Goal: Book appointment/travel/reservation

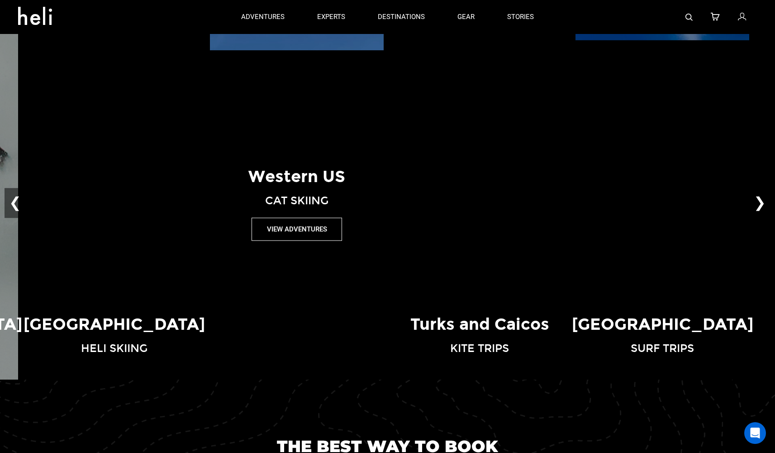
scroll to position [709, 0]
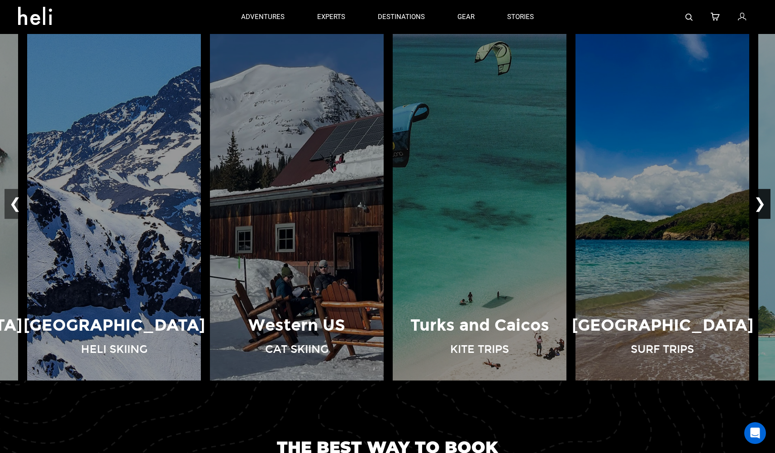
click at [761, 201] on button "❯" at bounding box center [760, 204] width 21 height 30
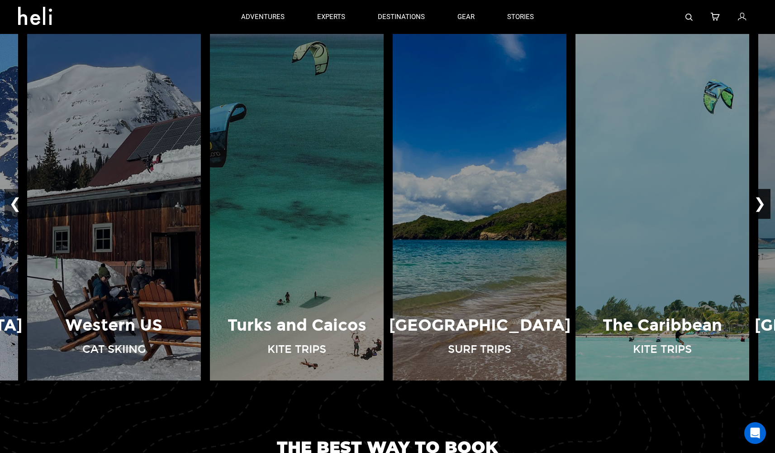
click at [761, 201] on button "❯" at bounding box center [760, 204] width 21 height 30
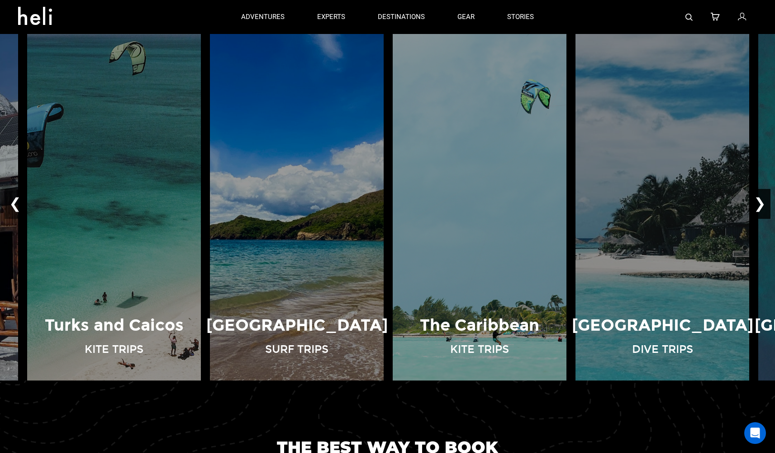
click at [761, 201] on button "❯" at bounding box center [760, 204] width 21 height 30
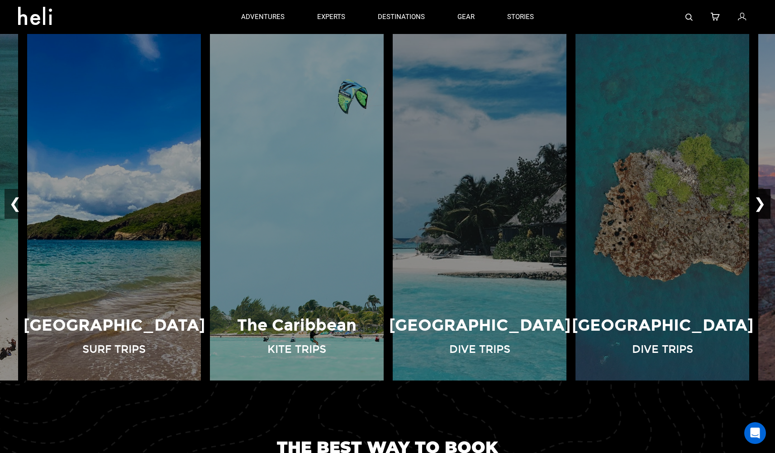
click at [761, 201] on button "❯" at bounding box center [760, 204] width 21 height 30
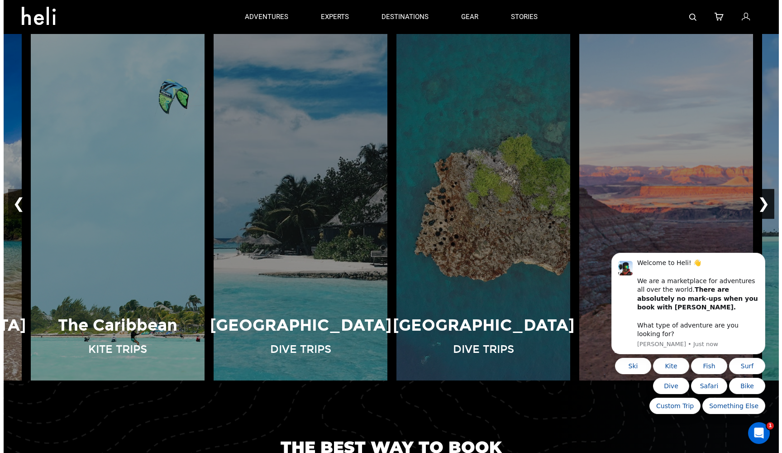
scroll to position [0, 0]
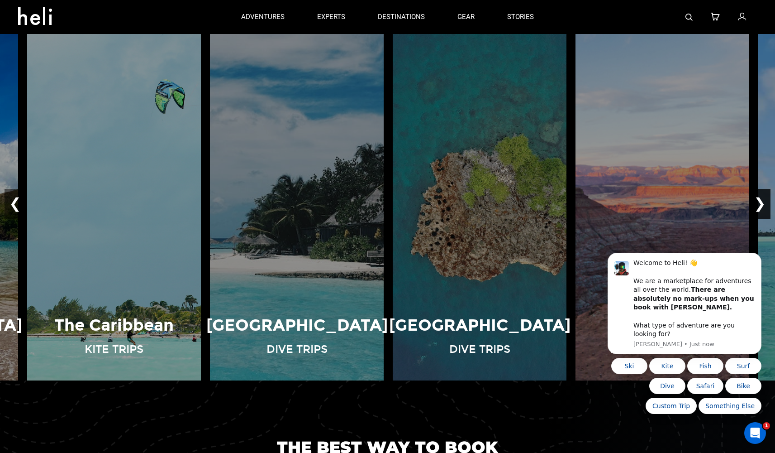
click html "Welcome to Heli! 👋 We are a marketplace for adventures all over the world. Ther…"
click at [757, 200] on body "Welcome to Heli! 👋 We are a marketplace for adventures all over the world. Ther…" at bounding box center [685, 311] width 174 height 227
click at [759, 258] on icon "Dismiss notification" at bounding box center [759, 255] width 5 height 5
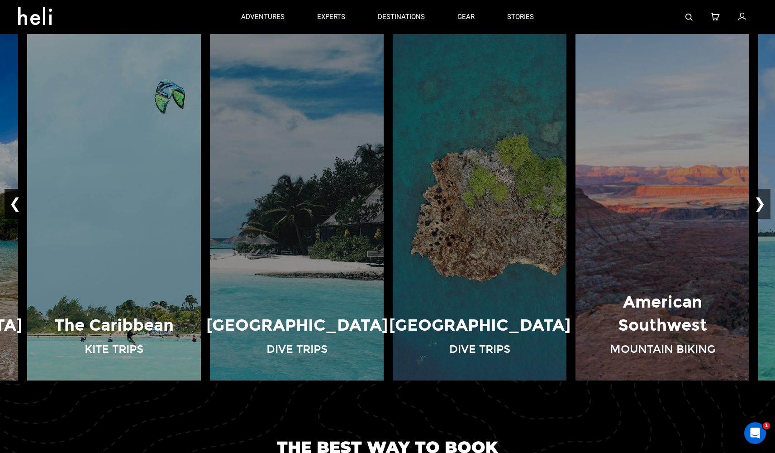
click at [13, 201] on button "❮" at bounding box center [15, 204] width 21 height 30
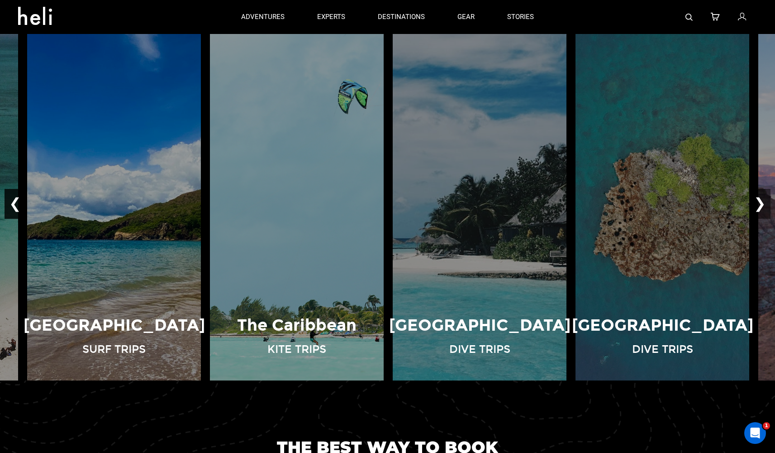
click at [13, 201] on button "❮" at bounding box center [15, 204] width 21 height 30
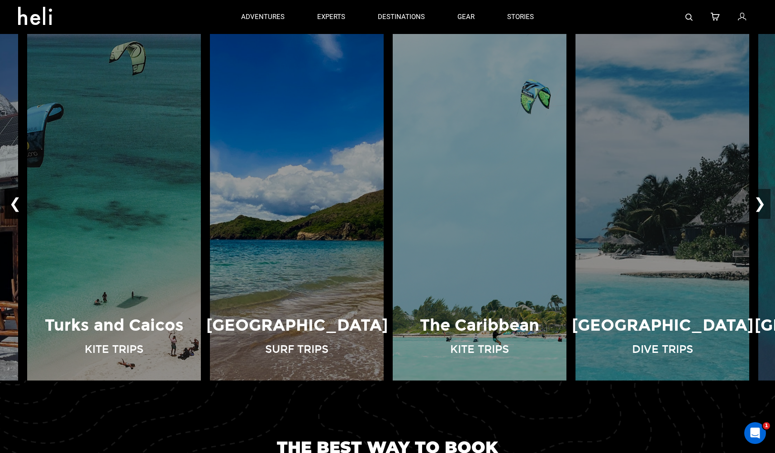
click at [13, 201] on button "❮" at bounding box center [15, 204] width 21 height 30
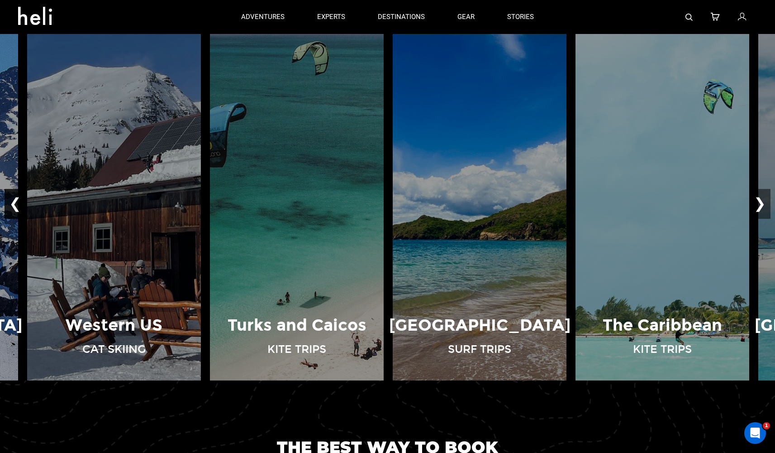
click at [13, 201] on button "❮" at bounding box center [15, 204] width 21 height 30
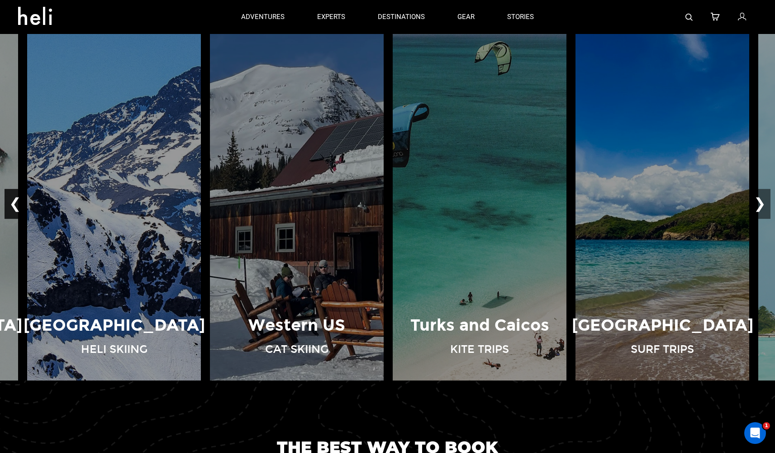
click at [13, 201] on button "❮" at bounding box center [15, 204] width 21 height 30
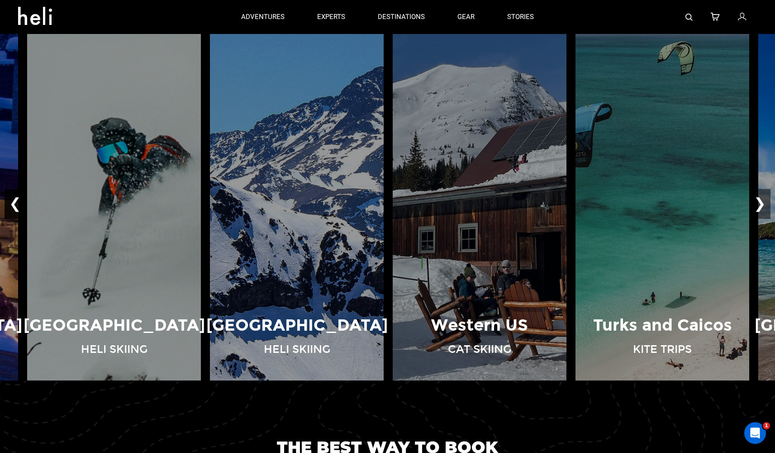
click at [13, 201] on button "❮" at bounding box center [15, 204] width 21 height 30
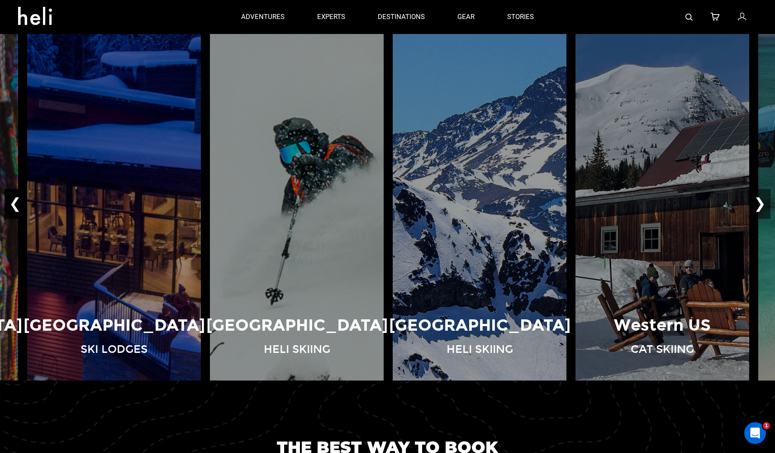
click at [13, 201] on button "❮" at bounding box center [15, 204] width 21 height 30
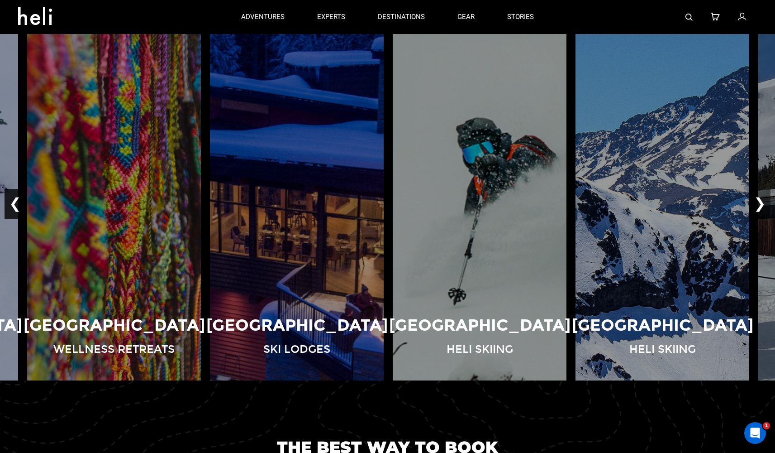
click at [13, 201] on button "❮" at bounding box center [15, 204] width 21 height 30
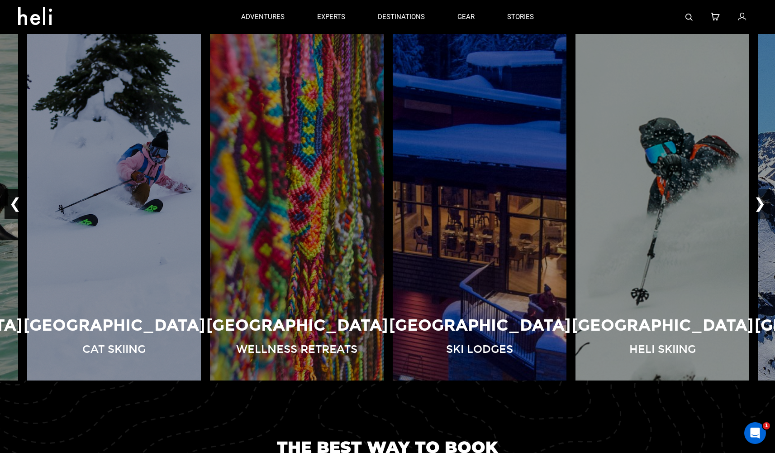
click at [13, 201] on button "❮" at bounding box center [15, 204] width 21 height 30
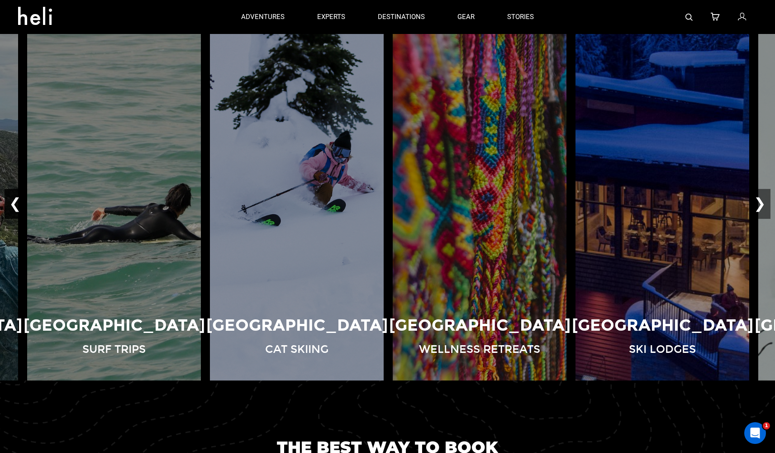
click at [13, 201] on button "❮" at bounding box center [15, 204] width 21 height 30
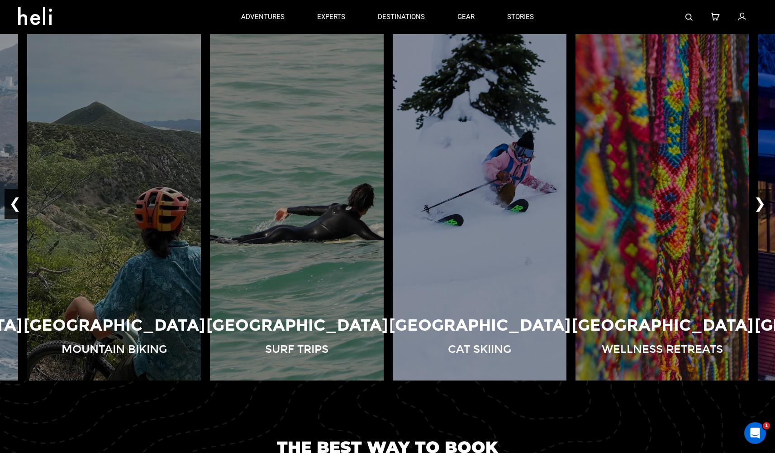
click at [13, 201] on button "❮" at bounding box center [15, 204] width 21 height 30
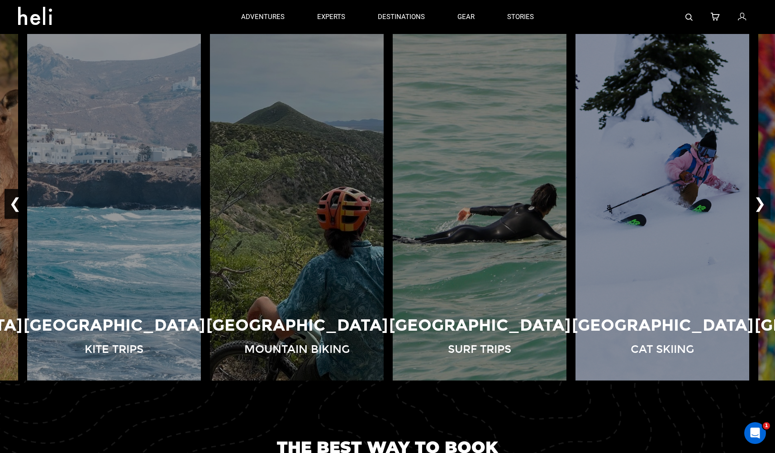
click at [13, 201] on button "❮" at bounding box center [15, 204] width 21 height 30
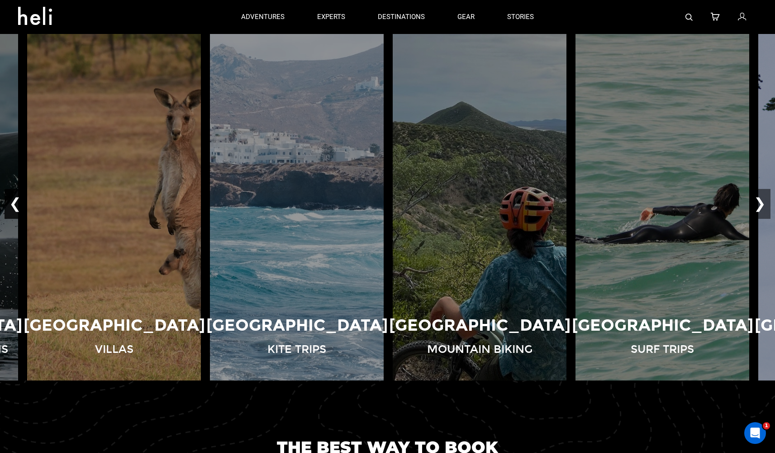
click at [13, 201] on button "❮" at bounding box center [15, 204] width 21 height 30
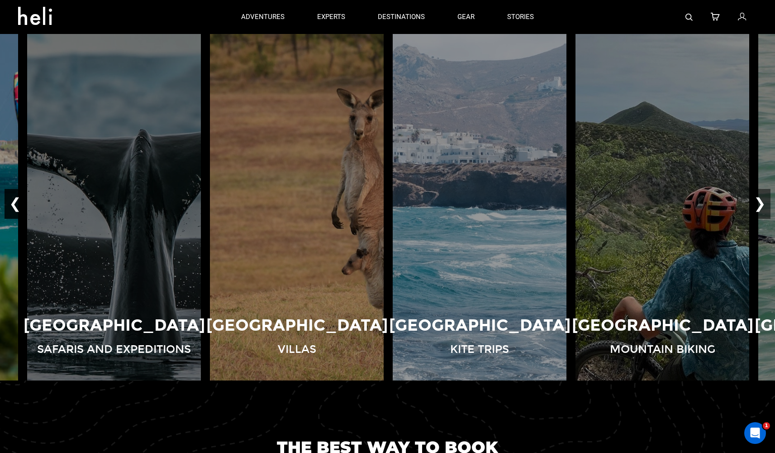
click at [13, 201] on button "❮" at bounding box center [15, 204] width 21 height 30
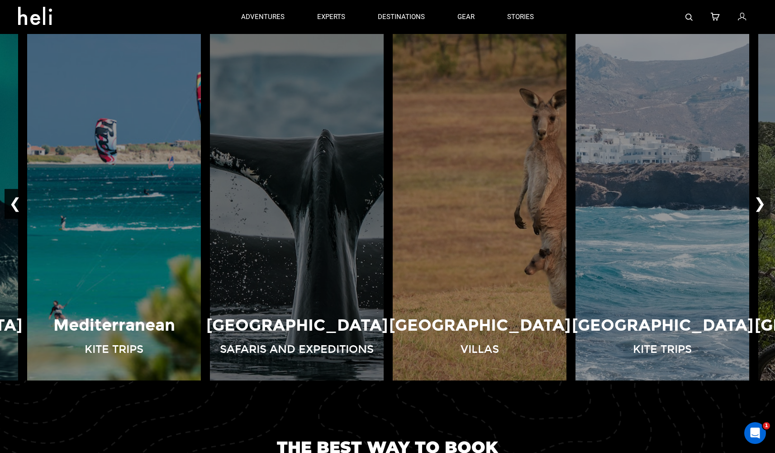
click at [13, 201] on button "❮" at bounding box center [15, 204] width 21 height 30
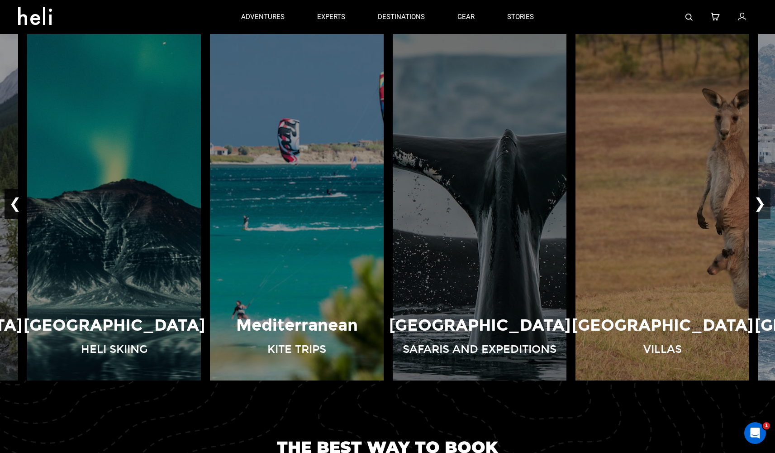
click at [13, 201] on button "❮" at bounding box center [15, 204] width 21 height 30
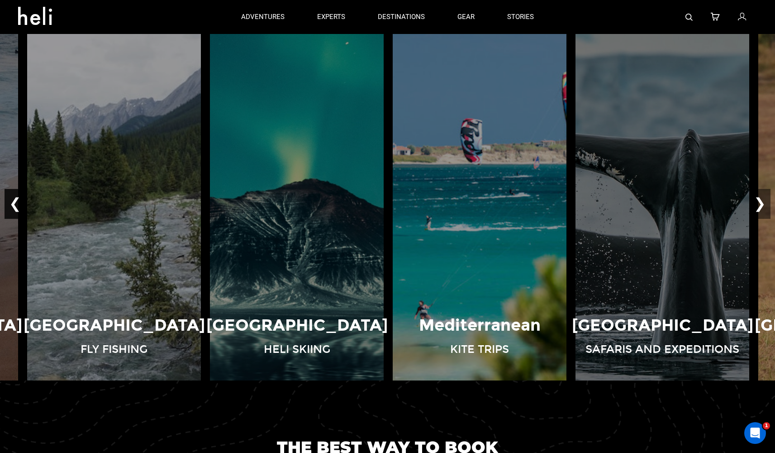
click at [13, 201] on button "❮" at bounding box center [15, 204] width 21 height 30
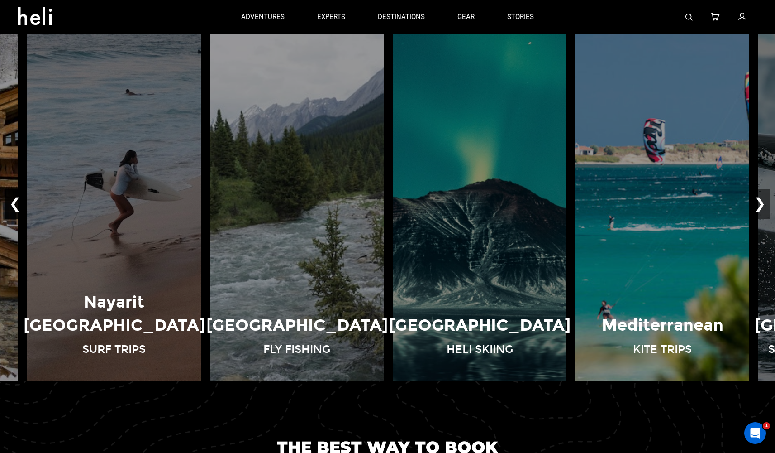
click at [13, 201] on button "❮" at bounding box center [15, 204] width 21 height 30
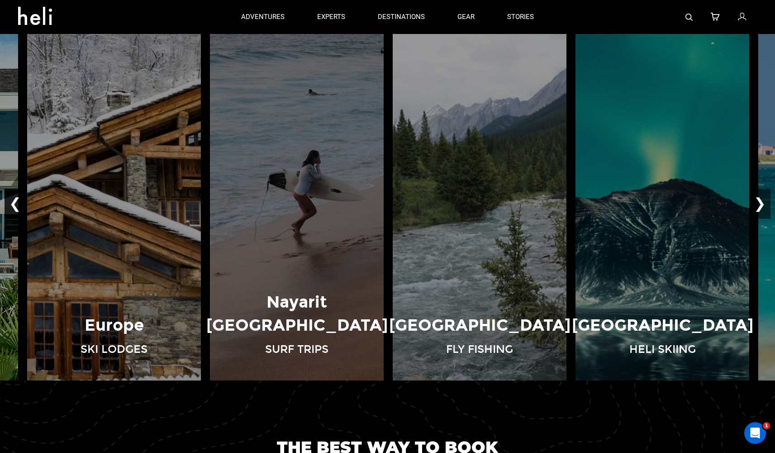
click at [13, 201] on button "❮" at bounding box center [15, 204] width 21 height 30
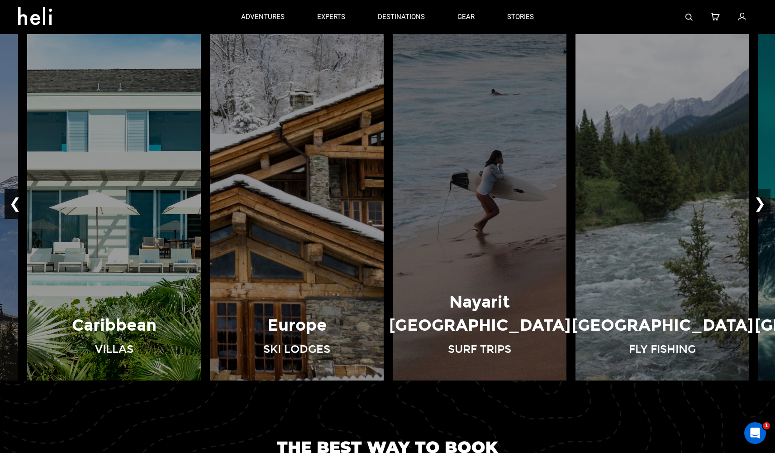
click at [13, 201] on button "❮" at bounding box center [15, 204] width 21 height 30
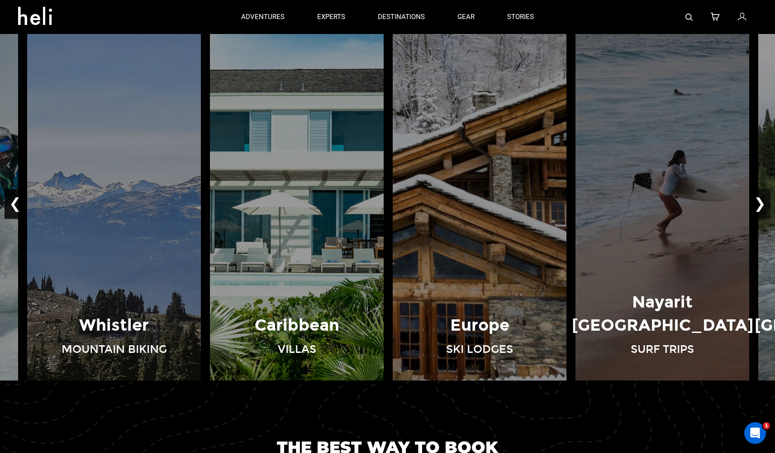
click at [13, 201] on button "❮" at bounding box center [15, 204] width 21 height 30
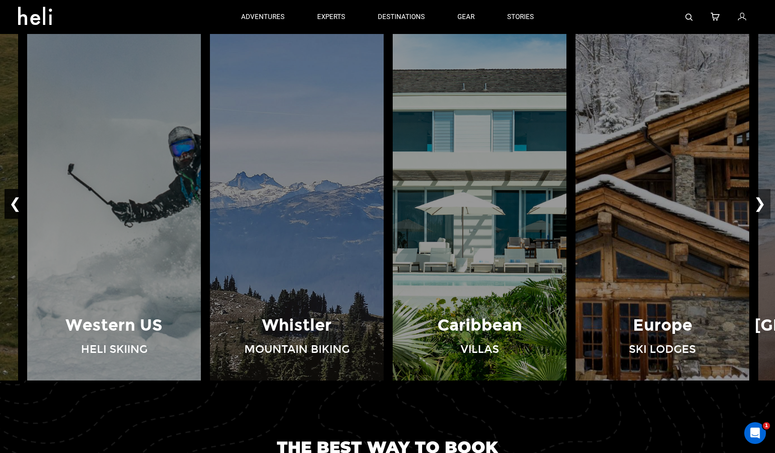
click at [13, 201] on button "❮" at bounding box center [15, 204] width 21 height 30
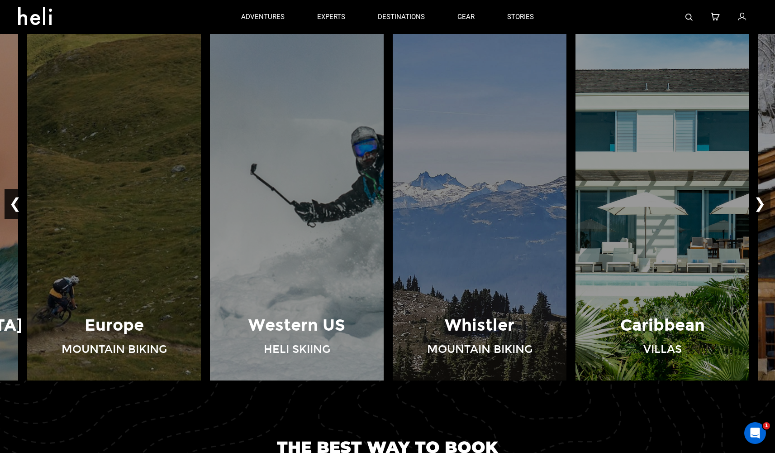
click at [13, 201] on button "❮" at bounding box center [15, 204] width 21 height 30
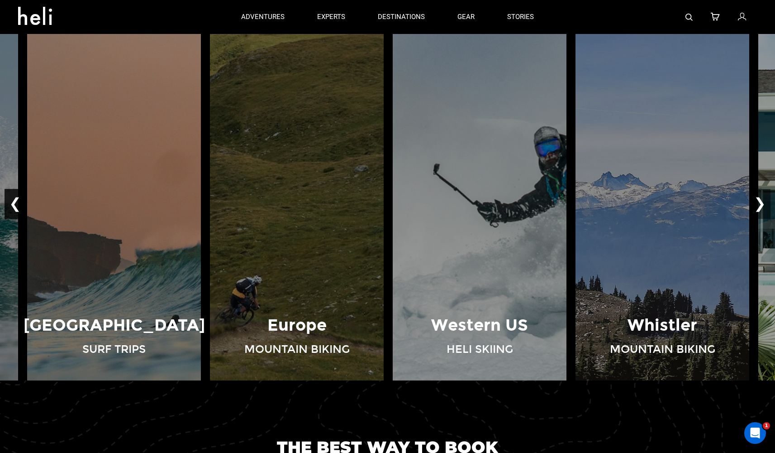
click at [13, 201] on button "❮" at bounding box center [15, 204] width 21 height 30
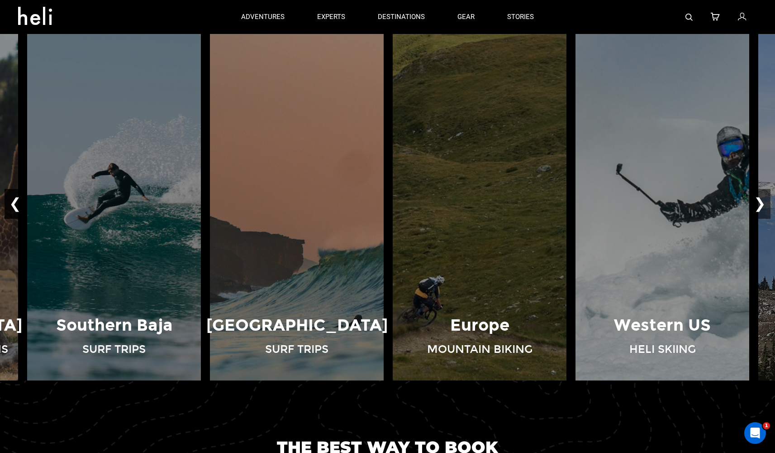
click at [13, 201] on button "❮" at bounding box center [15, 204] width 21 height 30
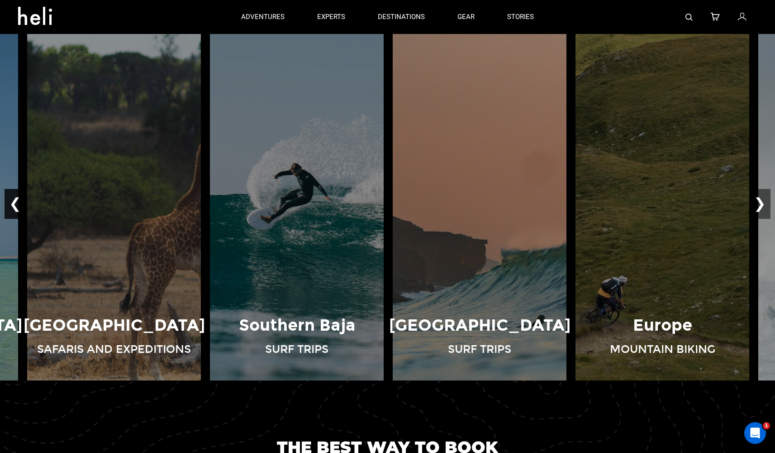
click at [13, 201] on button "❮" at bounding box center [15, 204] width 21 height 30
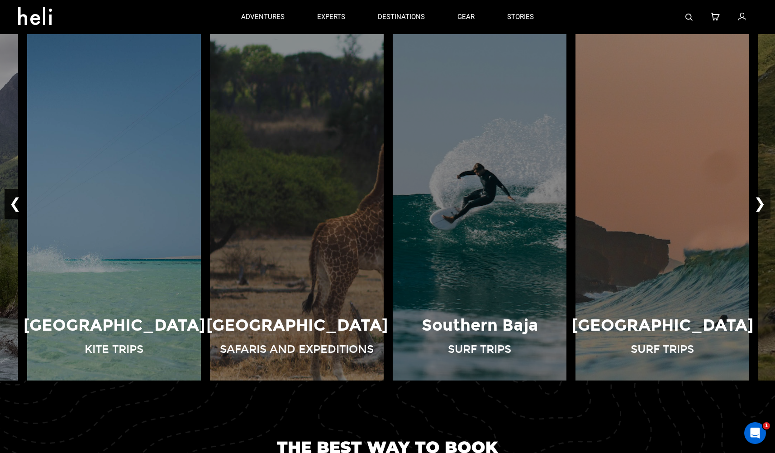
click at [13, 201] on button "❮" at bounding box center [15, 204] width 21 height 30
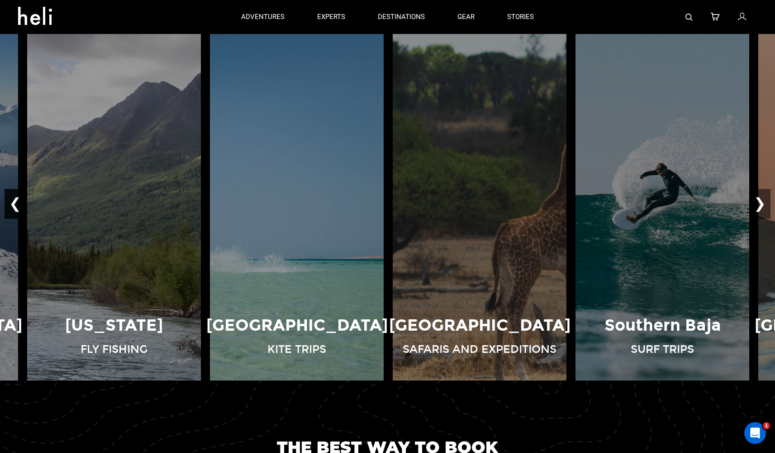
click at [13, 201] on button "❮" at bounding box center [15, 204] width 21 height 30
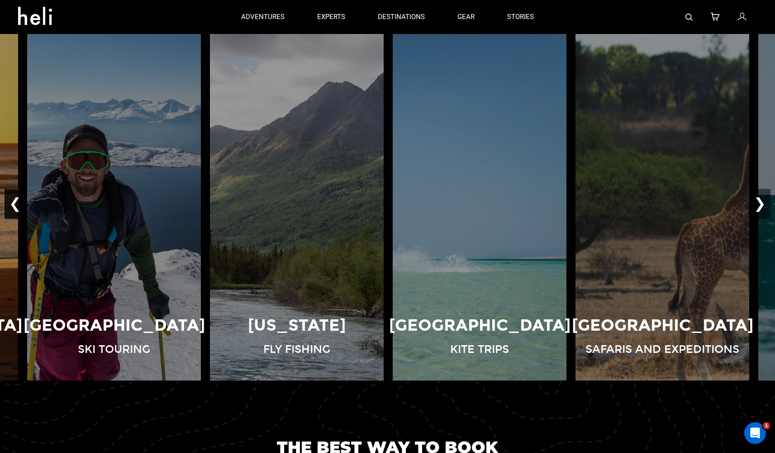
click at [13, 201] on button "❮" at bounding box center [15, 204] width 21 height 30
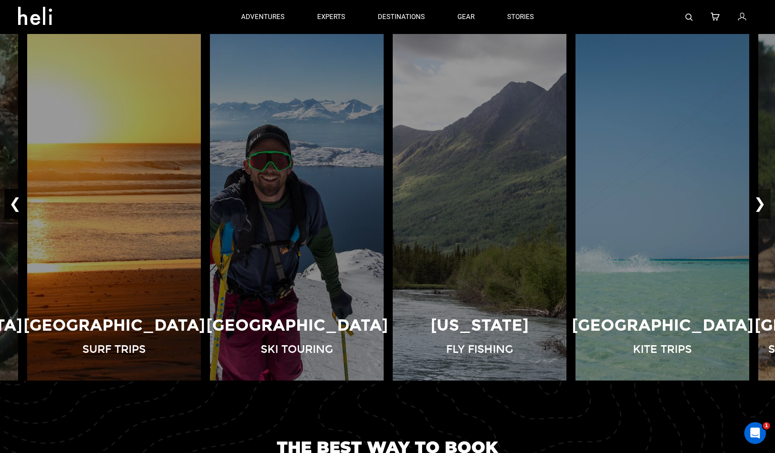
click at [13, 201] on button "❮" at bounding box center [15, 204] width 21 height 30
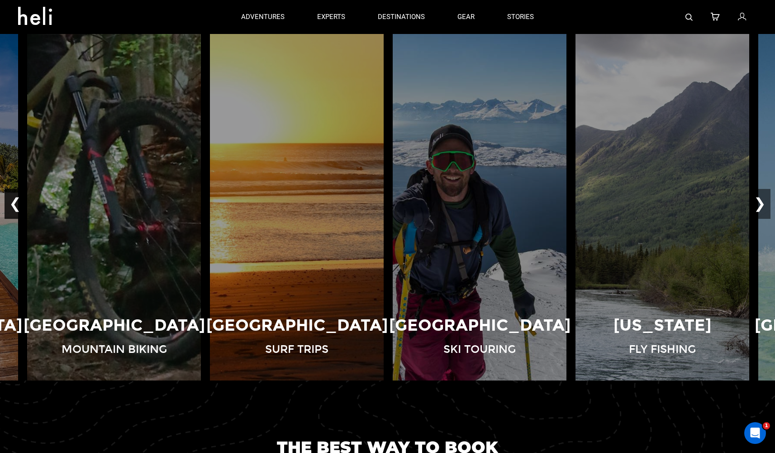
click at [13, 201] on button "❮" at bounding box center [15, 204] width 21 height 30
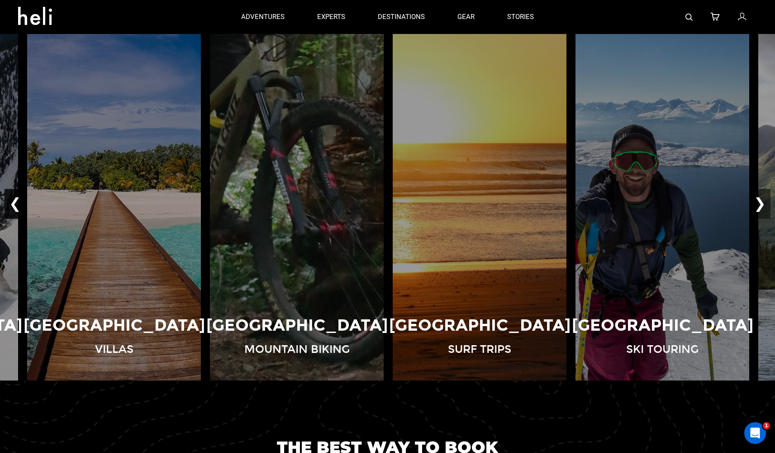
click at [13, 201] on button "❮" at bounding box center [15, 204] width 21 height 30
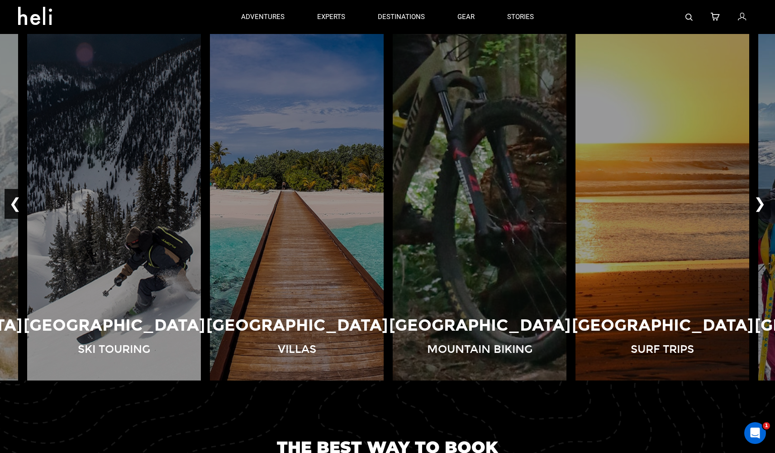
click at [13, 201] on button "❮" at bounding box center [15, 204] width 21 height 30
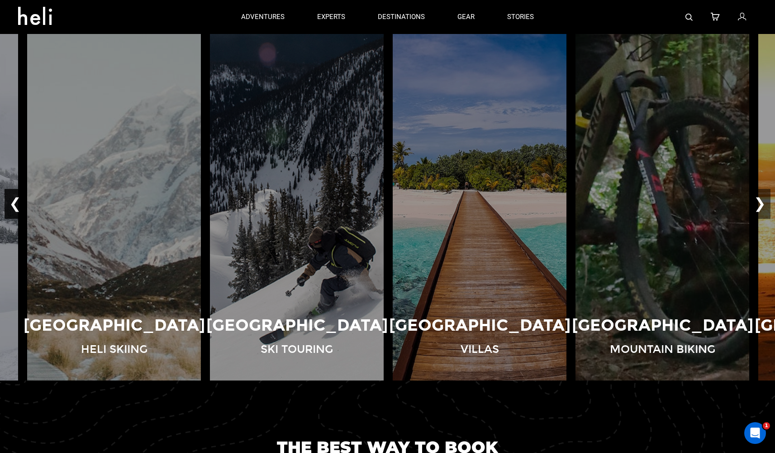
click at [13, 201] on button "❮" at bounding box center [15, 204] width 21 height 30
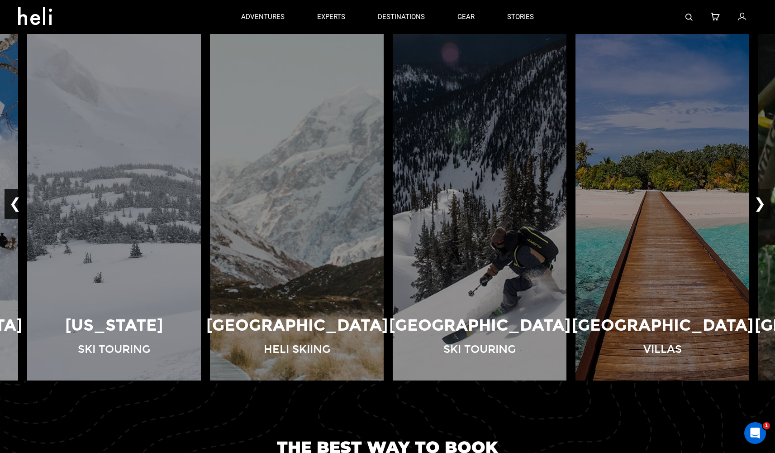
click at [13, 201] on button "❮" at bounding box center [15, 204] width 21 height 30
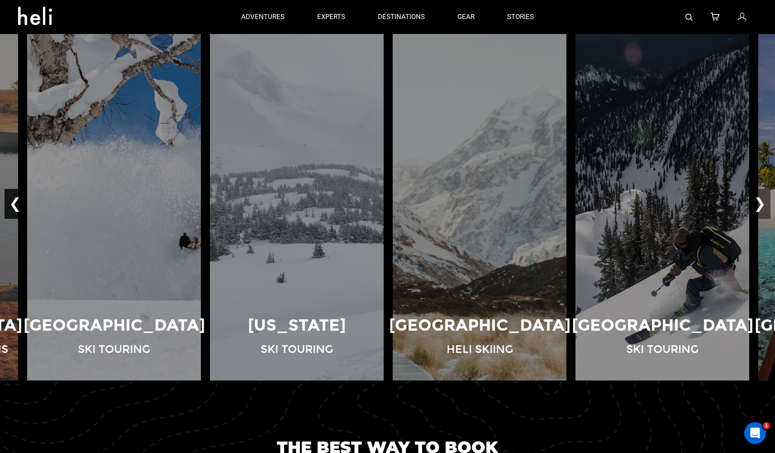
click at [13, 201] on button "❮" at bounding box center [15, 204] width 21 height 30
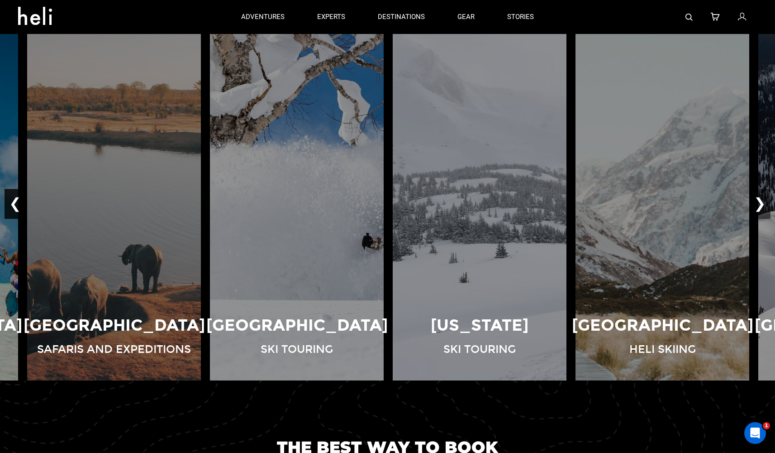
click at [13, 201] on button "❮" at bounding box center [15, 204] width 21 height 30
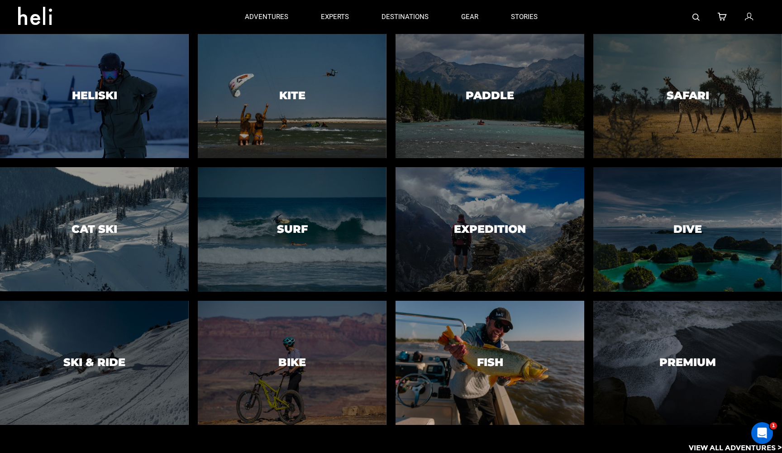
click at [484, 377] on div at bounding box center [490, 362] width 192 height 127
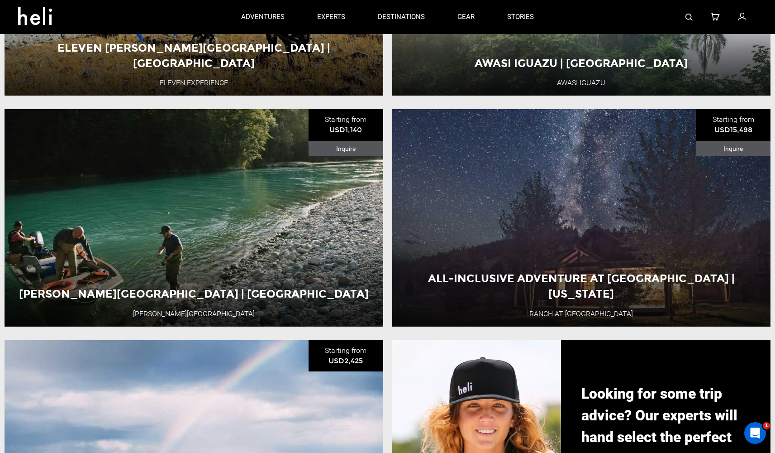
scroll to position [814, 0]
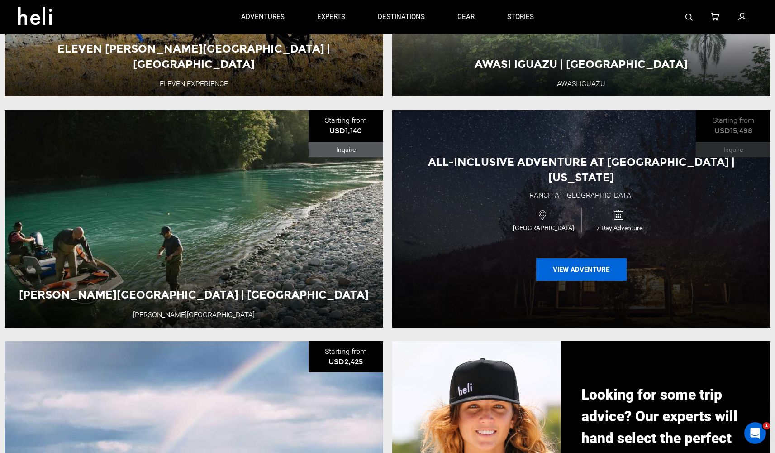
click at [582, 266] on button "View Adventure" at bounding box center [581, 269] width 91 height 23
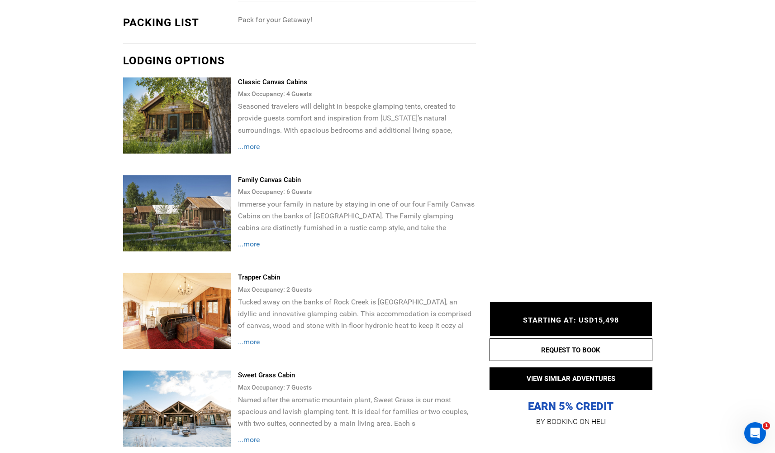
scroll to position [1370, 0]
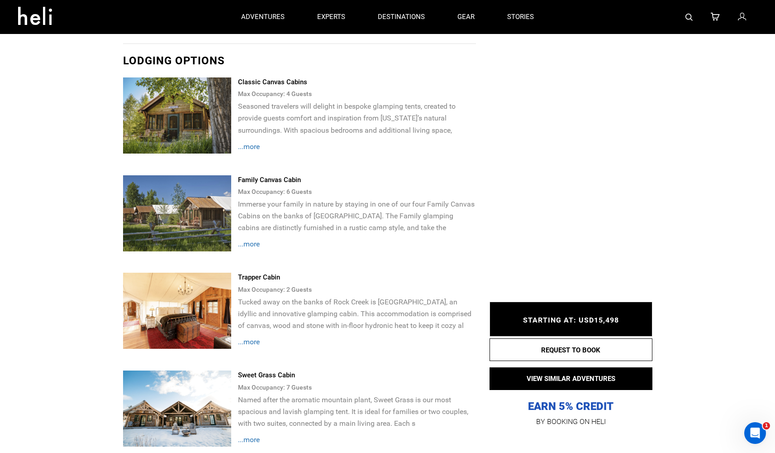
click at [254, 337] on span "...more" at bounding box center [249, 341] width 22 height 9
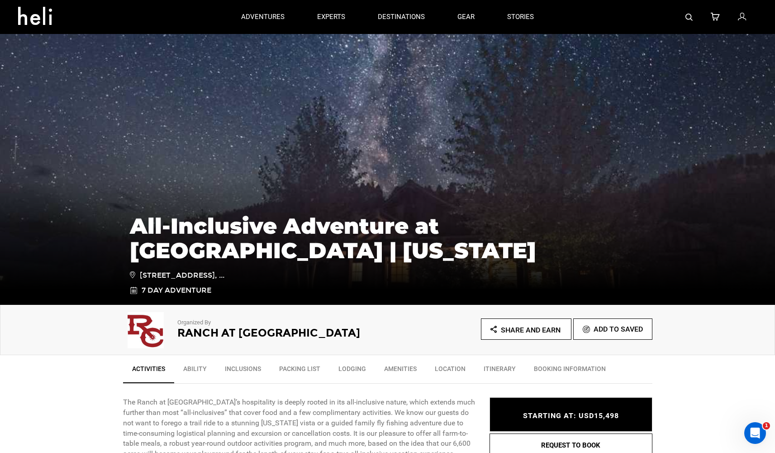
scroll to position [0, 0]
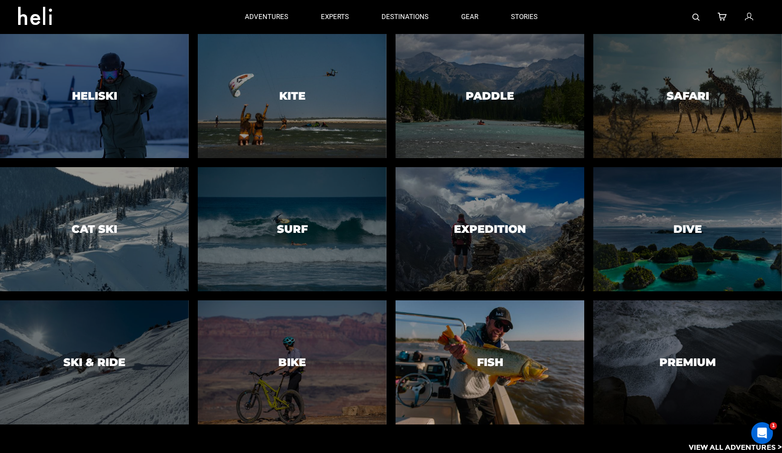
click at [545, 334] on div at bounding box center [490, 362] width 192 height 127
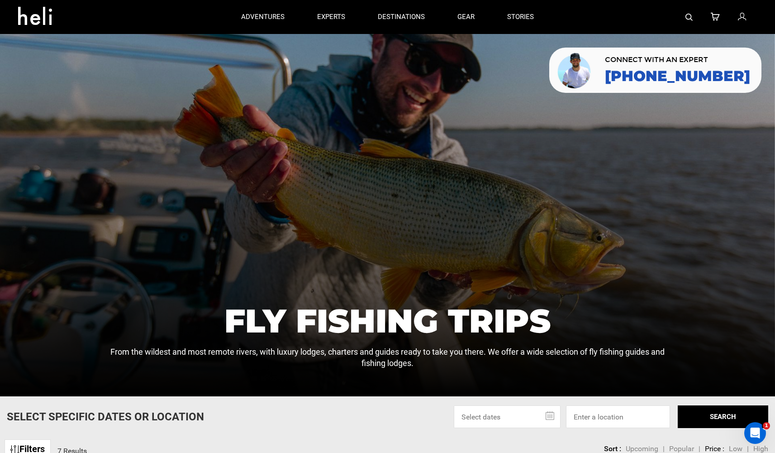
click at [552, 417] on input "text" at bounding box center [507, 416] width 107 height 23
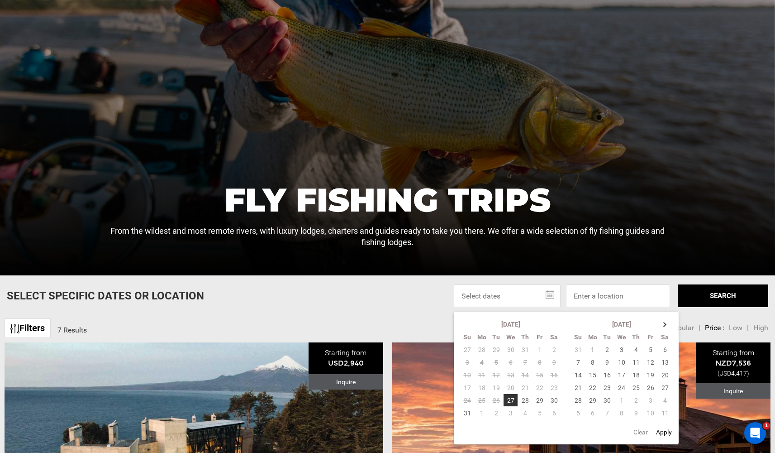
scroll to position [124, 0]
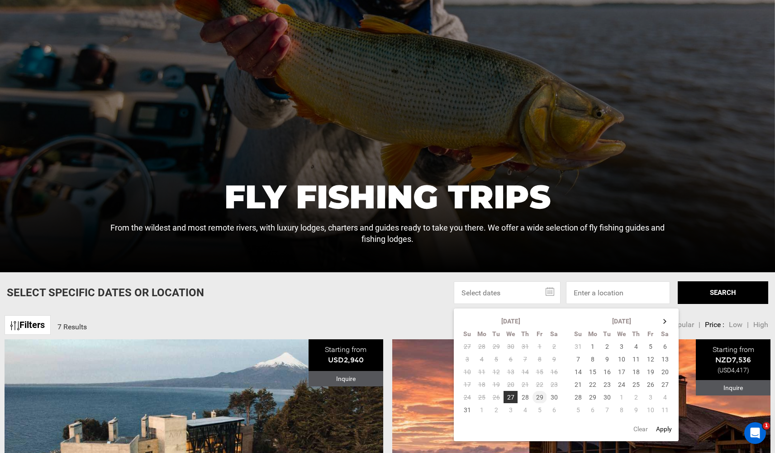
click at [546, 398] on td "29" at bounding box center [540, 397] width 14 height 13
click at [485, 409] on td "1" at bounding box center [482, 409] width 14 height 13
click at [663, 425] on button "Apply" at bounding box center [664, 428] width 21 height 16
type input "[DATE] - [DATE]"
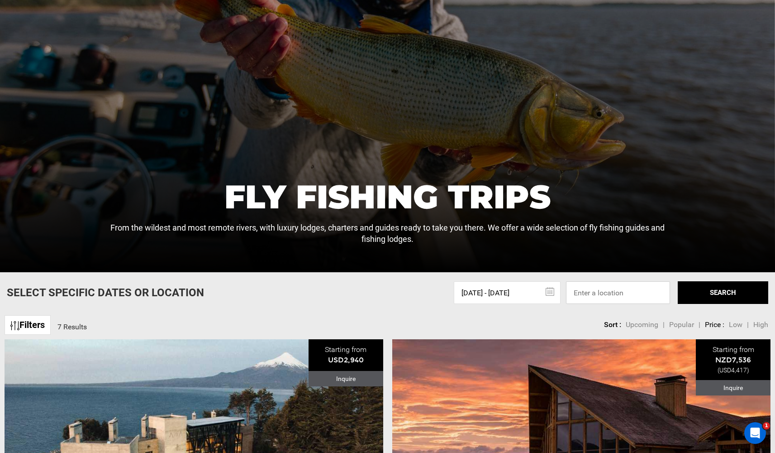
click at [628, 293] on input at bounding box center [618, 292] width 104 height 23
click at [698, 295] on button "SEARCH" at bounding box center [723, 292] width 91 height 23
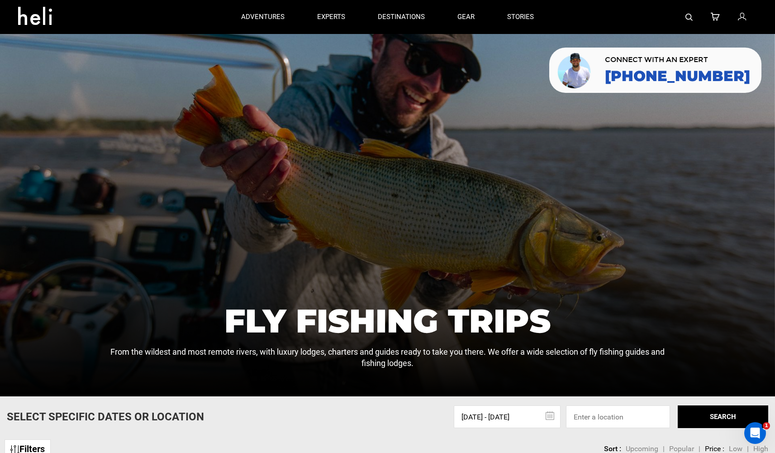
scroll to position [124, 0]
